Goal: Information Seeking & Learning: Learn about a topic

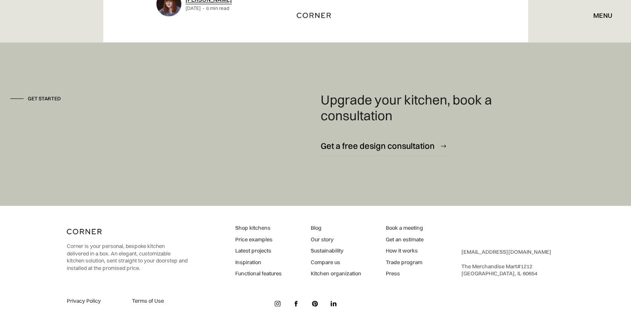
scroll to position [4354, 0]
click at [392, 148] on div "Get a free design consultation" at bounding box center [378, 145] width 114 height 11
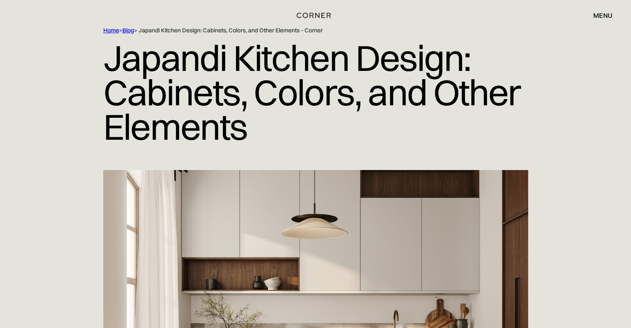
scroll to position [0, 0]
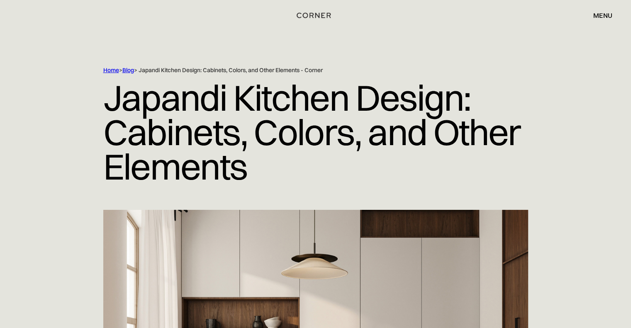
click at [131, 70] on link "Blog" at bounding box center [128, 69] width 12 height 7
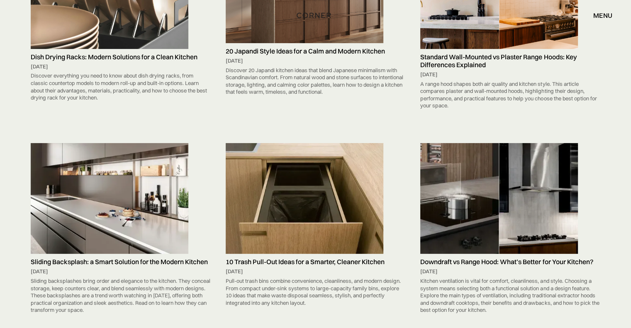
scroll to position [207, 0]
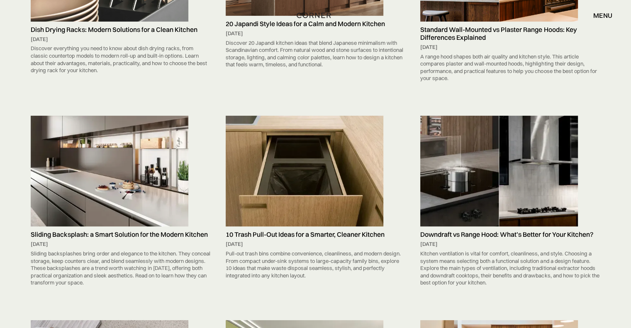
click at [314, 202] on img at bounding box center [305, 171] width 158 height 111
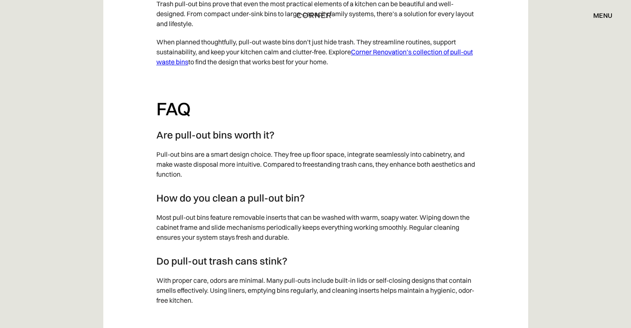
scroll to position [4271, 0]
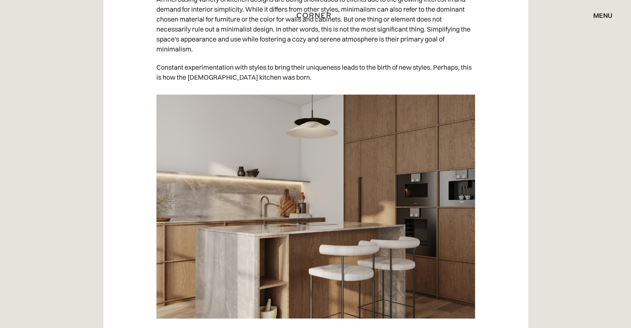
scroll to position [539, 0]
click at [387, 131] on img at bounding box center [315, 207] width 318 height 224
click at [181, 253] on img at bounding box center [315, 207] width 318 height 224
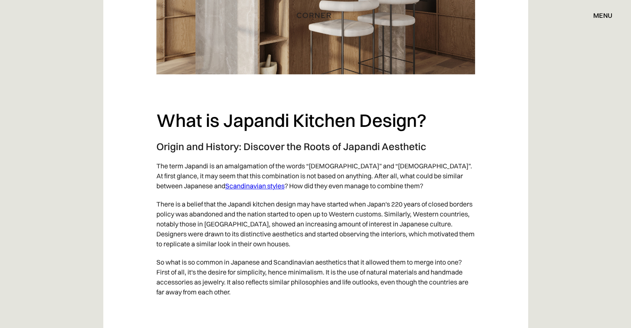
scroll to position [788, 0]
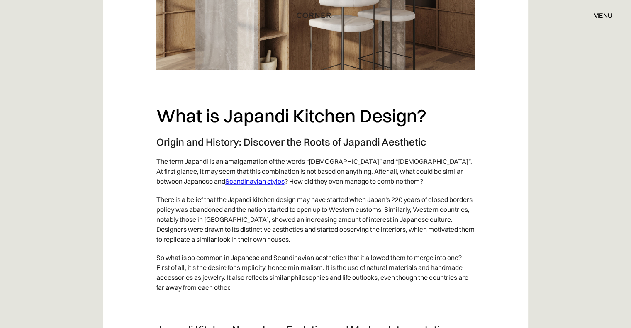
click at [225, 184] on link "Scandinavian styles" at bounding box center [254, 181] width 59 height 8
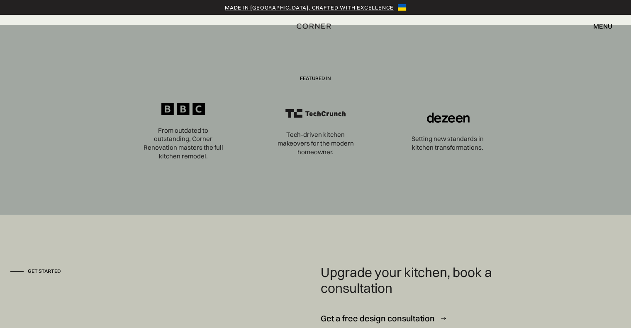
scroll to position [2820, 0]
